Goal: Information Seeking & Learning: Learn about a topic

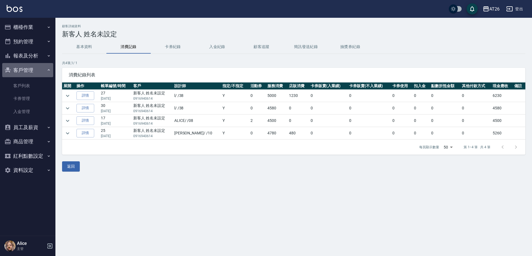
click at [30, 72] on button "客戶管理" at bounding box center [27, 70] width 51 height 14
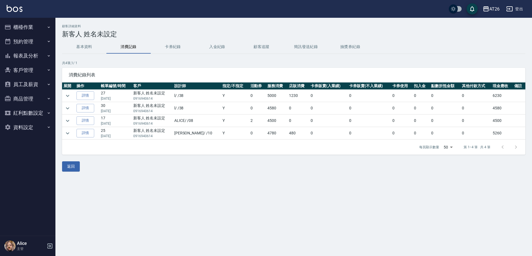
click at [35, 55] on button "報表及分析" at bounding box center [27, 55] width 51 height 14
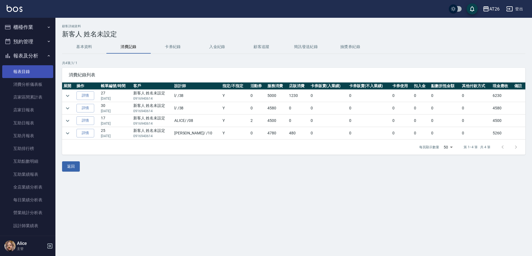
click at [32, 77] on link "報表目錄" at bounding box center [27, 71] width 51 height 13
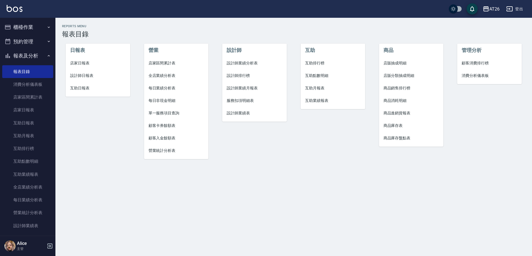
click at [244, 77] on span "設計師排行榜" at bounding box center [255, 76] width 56 height 6
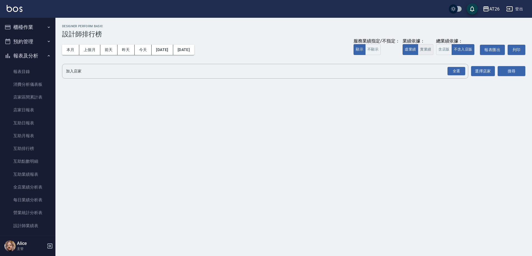
click at [429, 52] on button "實業績" at bounding box center [426, 49] width 16 height 11
click at [460, 75] on button "全選" at bounding box center [456, 71] width 20 height 11
click at [456, 71] on div "全選" at bounding box center [457, 71] width 18 height 9
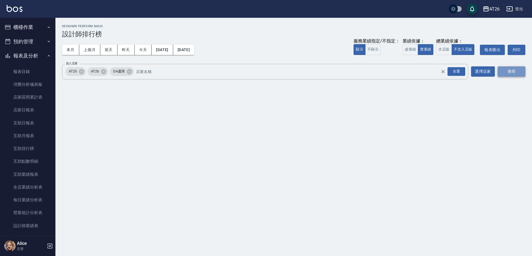
click at [510, 73] on button "搜尋" at bounding box center [512, 71] width 28 height 10
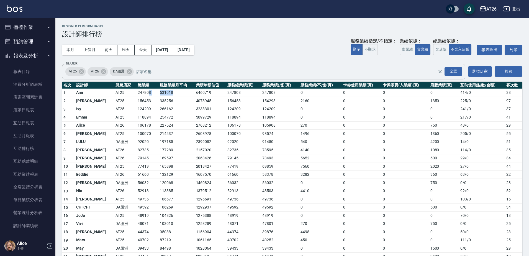
drag, startPoint x: 132, startPoint y: 94, endPoint x: 164, endPoint y: 94, distance: 32.1
click at [164, 94] on tr "1 Ann AT25 247808 531018 6460719 247808 247808 0 0 0 0 414 / 0 38" at bounding box center [292, 92] width 461 height 8
click at [114, 92] on td "AT25" at bounding box center [125, 92] width 22 height 8
drag, startPoint x: 112, startPoint y: 92, endPoint x: 142, endPoint y: 93, distance: 29.7
click at [142, 93] on tr "1 Ann AT25 247808 531018 6460719 247808 247808 0 0 0 0 414 / 0 38" at bounding box center [292, 92] width 461 height 8
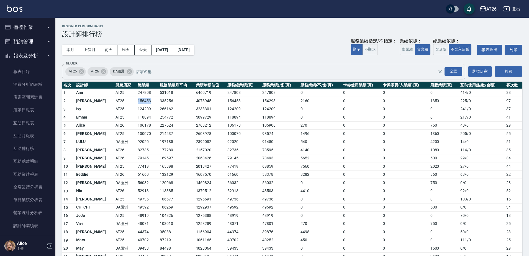
drag, startPoint x: 118, startPoint y: 99, endPoint x: 135, endPoint y: 104, distance: 17.7
click at [135, 104] on tr "2 Ken AT25 156453 335256 4078945 156453 154293 2160 0 0 1350 225 / 0 97" at bounding box center [292, 101] width 461 height 8
click at [139, 112] on td "124209" at bounding box center [147, 109] width 22 height 8
drag, startPoint x: 126, startPoint y: 114, endPoint x: 137, endPoint y: 115, distance: 11.4
click at [137, 115] on tr "4 Emma AT25 118894 254772 3099729 118894 118894 0 0 0 0 217 / 0 41" at bounding box center [292, 117] width 461 height 8
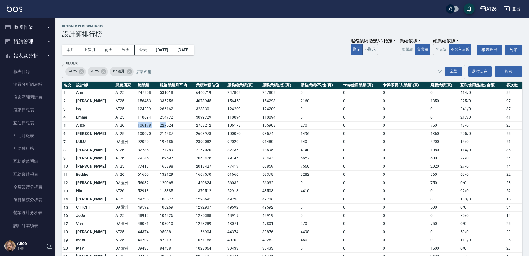
drag, startPoint x: 111, startPoint y: 122, endPoint x: 148, endPoint y: 126, distance: 37.9
click at [149, 125] on tr "5 Alice AT26 106178 227524 2768212 106178 105908 270 0 0 750 48 / 0 29" at bounding box center [292, 125] width 461 height 8
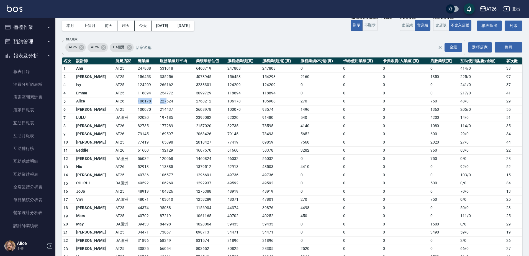
scroll to position [35, 0]
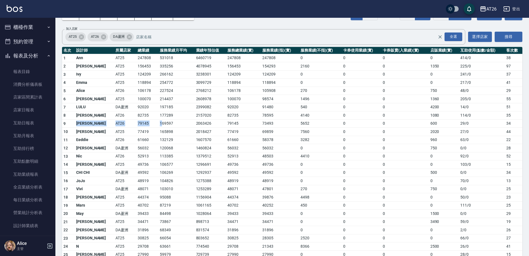
drag, startPoint x: 80, startPoint y: 124, endPoint x: 146, endPoint y: 125, distance: 65.4
click at [146, 125] on tr "9 小綾 AT26 79145 169597 2063426 79145 73493 5652 0 0 600 29 / 0 34" at bounding box center [292, 123] width 461 height 8
drag, startPoint x: 73, startPoint y: 130, endPoint x: 140, endPoint y: 129, distance: 66.2
click at [140, 129] on tr "10 Evan AT25 77419 165898 2018427 77419 69859 7560 0 0 2020 27 / 0 44" at bounding box center [292, 131] width 461 height 8
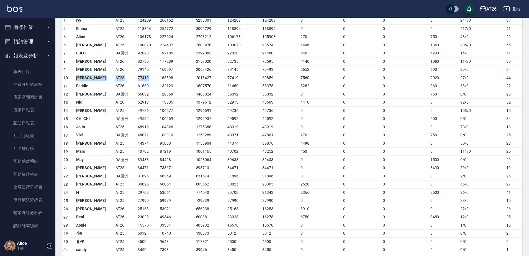
scroll to position [104, 0]
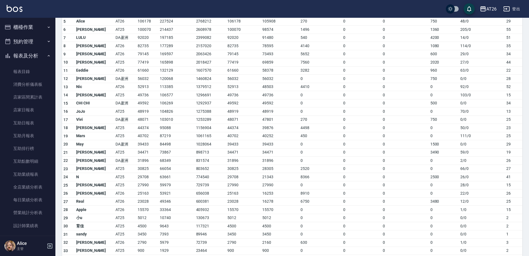
drag, startPoint x: 78, startPoint y: 76, endPoint x: 74, endPoint y: 78, distance: 5.1
click at [76, 77] on td "Mimi" at bounding box center [94, 79] width 39 height 8
drag, startPoint x: 74, startPoint y: 78, endPoint x: 153, endPoint y: 80, distance: 79.0
click at [153, 80] on tr "12 Mimi DA蘆洲 56032 120068 1460824 56032 56032 0 0 0 750 0 / 0 28" at bounding box center [292, 79] width 461 height 8
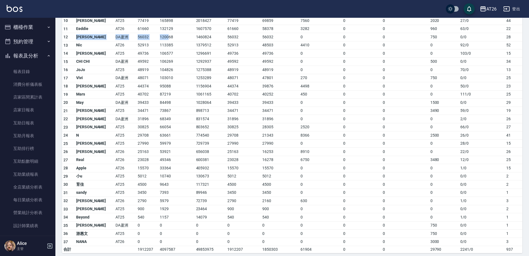
scroll to position [149, 0]
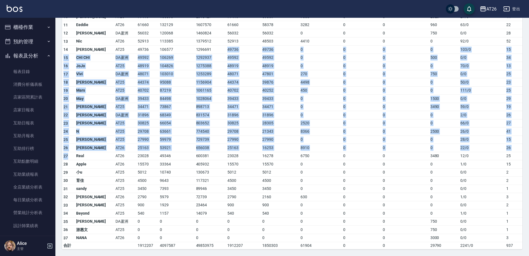
drag, startPoint x: 74, startPoint y: 156, endPoint x: 205, endPoint y: 48, distance: 169.5
click at [205, 48] on tbody "1 Ann AT25 247808 531018 6460719 247808 247808 0 0 0 0 414 / 0 38 2 Ken AT25 15…" at bounding box center [292, 94] width 461 height 310
click at [86, 71] on td "Vivi" at bounding box center [94, 74] width 39 height 8
click at [136, 79] on td "44374" at bounding box center [147, 82] width 22 height 8
